Goal: Navigation & Orientation: Go to known website

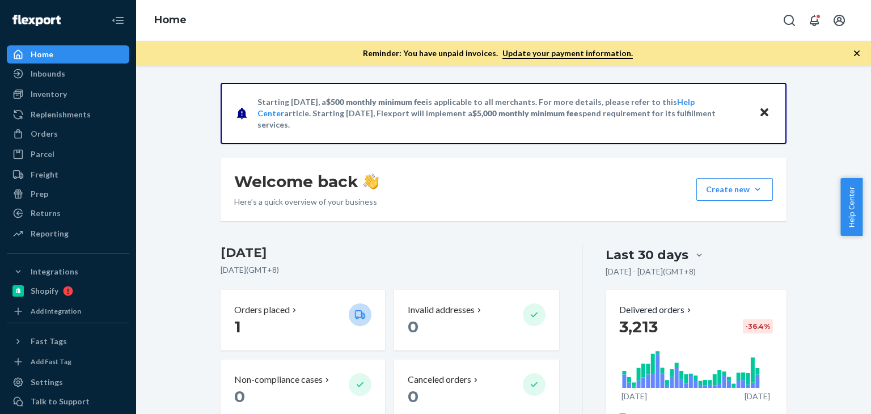
click at [762, 109] on icon "Close" at bounding box center [765, 112] width 8 height 14
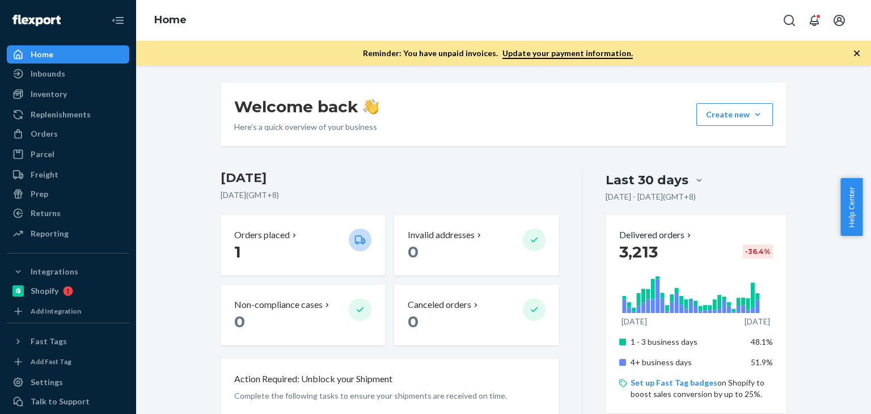
click at [861, 48] on icon "button" at bounding box center [856, 53] width 11 height 11
